Goal: Transaction & Acquisition: Book appointment/travel/reservation

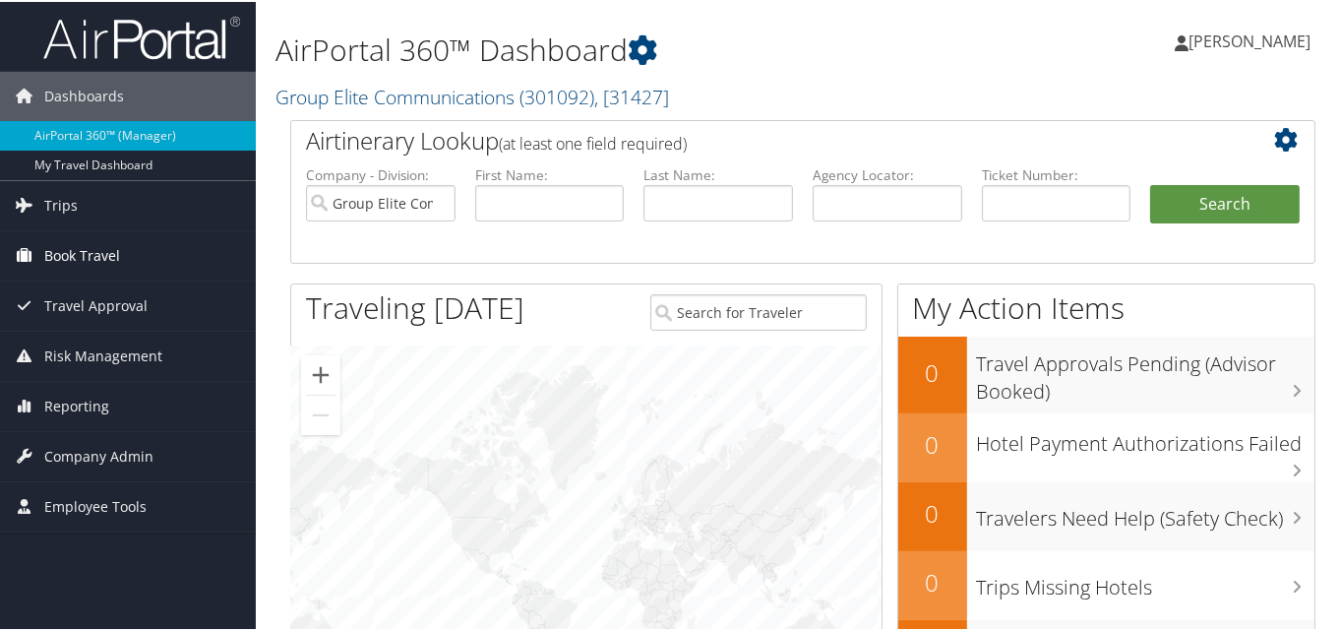
click at [81, 244] on span "Book Travel" at bounding box center [82, 253] width 76 height 49
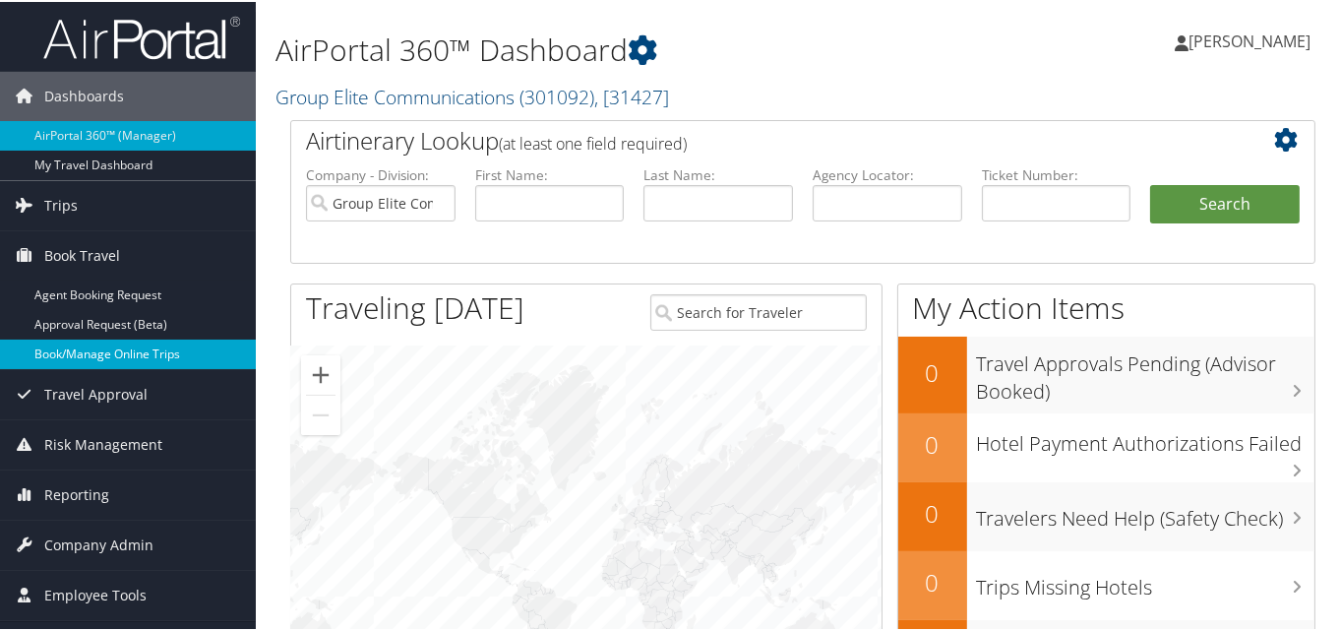
click at [125, 353] on link "Book/Manage Online Trips" at bounding box center [128, 353] width 256 height 30
